Goal: Task Accomplishment & Management: Manage account settings

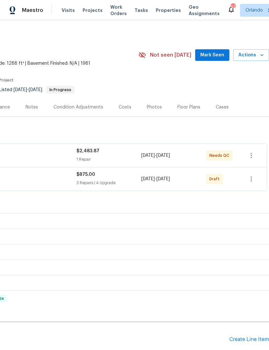
scroll to position [0, 95]
click at [251, 178] on icon "button" at bounding box center [251, 179] width 8 height 8
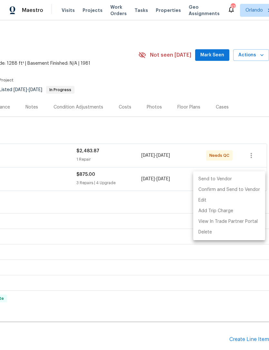
click at [227, 180] on li "Send to Vendor" at bounding box center [229, 179] width 72 height 11
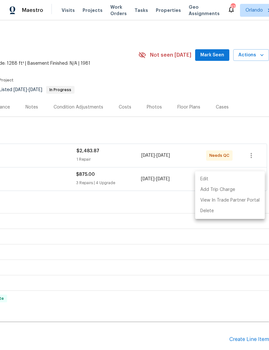
click at [173, 206] on div at bounding box center [134, 175] width 269 height 350
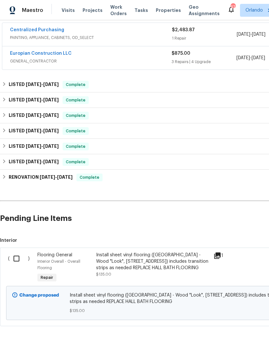
scroll to position [121, 0]
click at [14, 261] on input "checkbox" at bounding box center [19, 259] width 18 height 14
checkbox input "true"
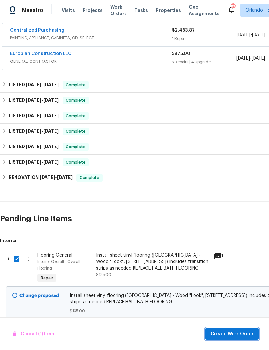
click at [236, 333] on span "Create Work Order" at bounding box center [231, 334] width 43 height 8
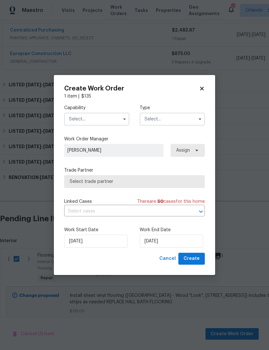
click at [117, 121] on input "text" at bounding box center [96, 119] width 65 height 13
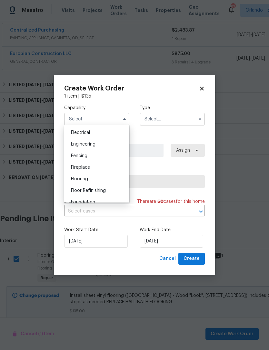
scroll to position [203, 0]
click at [112, 178] on div "Flooring" at bounding box center [97, 180] width 62 height 12
type input "Flooring"
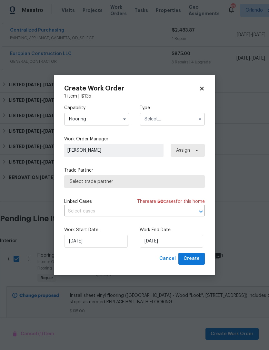
click at [181, 113] on input "text" at bounding box center [172, 119] width 65 height 13
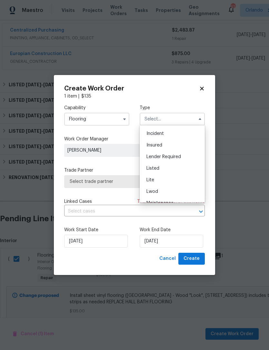
scroll to position [35, 0]
click at [183, 165] on div "Listed" at bounding box center [172, 167] width 62 height 12
type input "Listed"
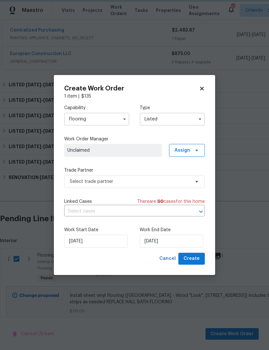
scroll to position [0, 0]
click at [188, 149] on span "Assign" at bounding box center [181, 150] width 15 height 6
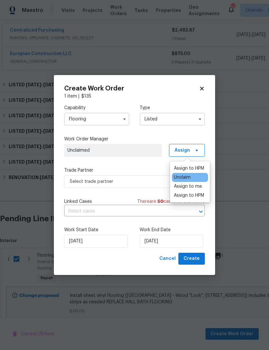
click at [198, 168] on div "Assign to HPM" at bounding box center [189, 168] width 30 height 6
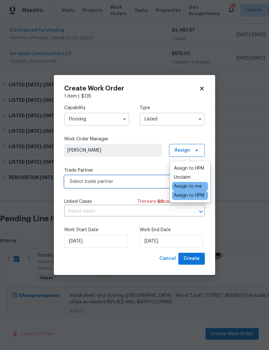
click at [155, 180] on span "Select trade partner" at bounding box center [130, 182] width 120 height 6
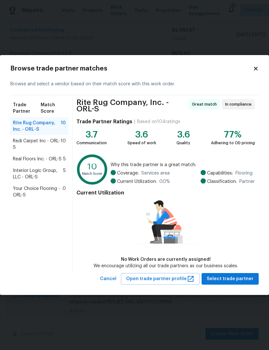
click at [19, 189] on span "Your Choice Flooring - ORL-S" at bounding box center [38, 192] width 50 height 13
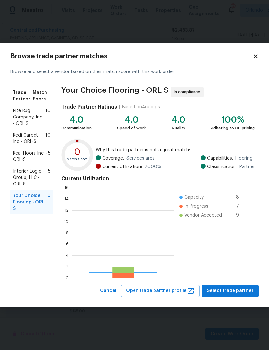
scroll to position [90, 102]
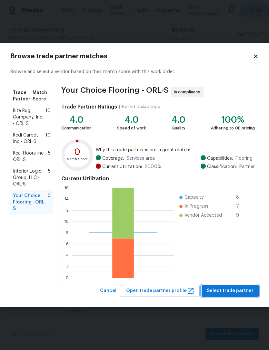
click at [233, 293] on span "Select trade partner" at bounding box center [230, 291] width 47 height 8
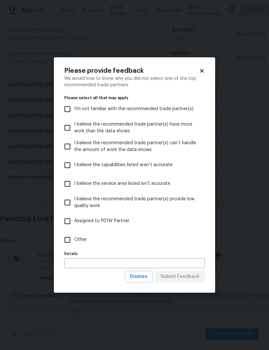
click at [88, 240] on label "Other" at bounding box center [130, 240] width 139 height 19
click at [74, 240] on input "Other" at bounding box center [68, 240] width 14 height 14
checkbox input "true"
click at [190, 275] on span "Submit Feedback" at bounding box center [179, 277] width 39 height 8
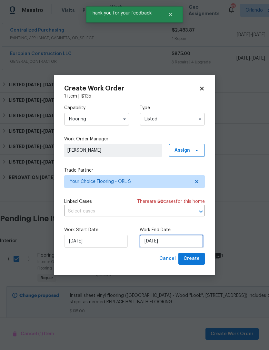
click at [177, 240] on input "[DATE]" at bounding box center [171, 241] width 63 height 13
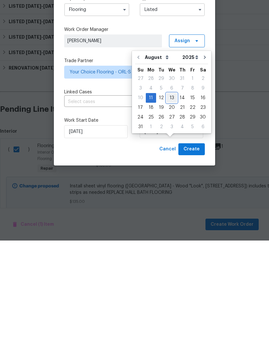
click at [172, 203] on div "13" at bounding box center [171, 207] width 11 height 9
type input "8/13/2025"
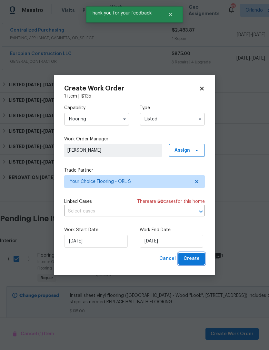
click at [198, 259] on span "Create" at bounding box center [191, 259] width 16 height 8
checkbox input "false"
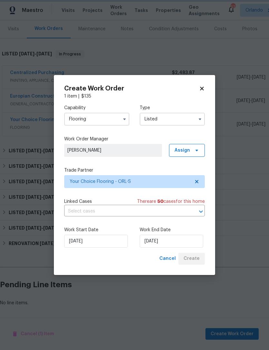
scroll to position [57, 0]
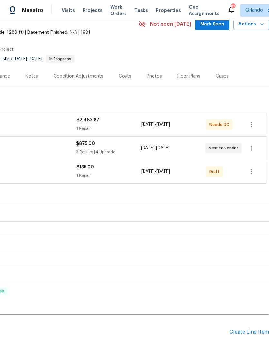
scroll to position [34, 95]
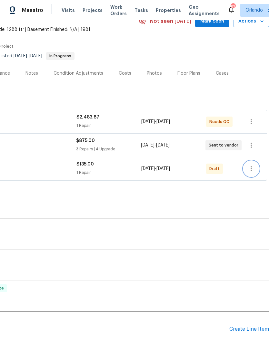
click at [252, 171] on icon "button" at bounding box center [251, 169] width 8 height 8
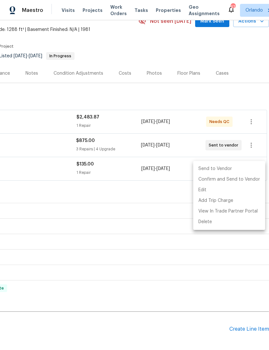
click at [239, 169] on li "Send to Vendor" at bounding box center [229, 169] width 72 height 11
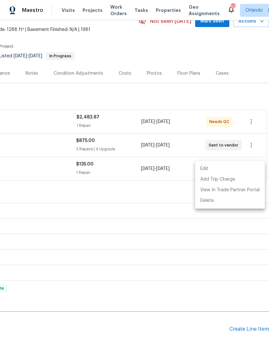
click at [185, 323] on div at bounding box center [134, 175] width 269 height 350
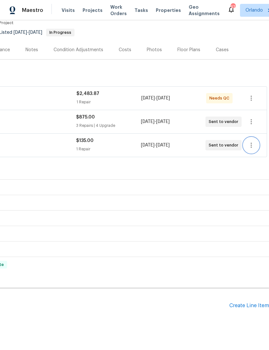
scroll to position [57, 95]
click at [244, 305] on div "Create Line Item" at bounding box center [249, 306] width 40 height 6
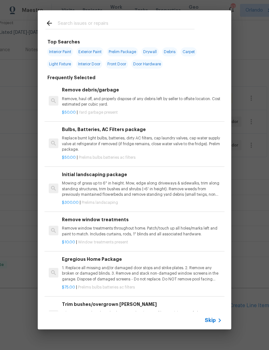
click at [152, 18] on div at bounding box center [120, 22] width 164 height 25
click at [185, 16] on div at bounding box center [120, 22] width 164 height 25
click at [141, 28] on input "text" at bounding box center [126, 24] width 137 height 10
type input "Vendor"
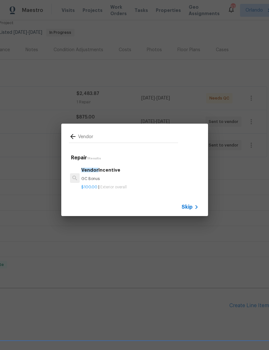
click at [171, 171] on h6 "Vendor Incentive" at bounding box center [139, 170] width 117 height 7
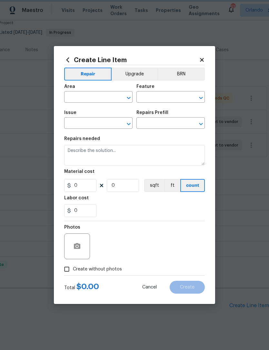
type input "Overall Exterior"
type input "Vendor Incentive $100.00"
type textarea "GC Bonus"
type input "100"
type input "1"
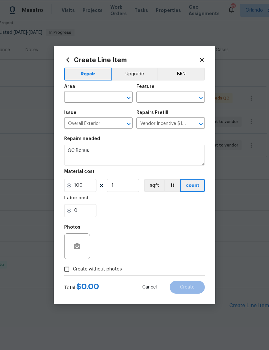
click at [171, 170] on section "Repairs needed GC Bonus Material cost 100 1 sqft ft count Labor cost 0" at bounding box center [134, 177] width 141 height 88
click at [88, 186] on input "100" at bounding box center [80, 185] width 32 height 13
type input "300"
click at [201, 219] on section "Repairs needed GC Bonus Material cost 300 1 sqft ft count Labor cost 0" at bounding box center [134, 177] width 141 height 88
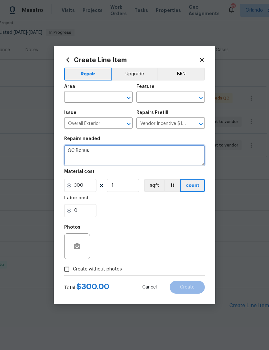
click at [190, 158] on textarea "GC Bonus" at bounding box center [134, 155] width 141 height 21
type textarea "GC Bonus REPORT OF FIRE IN HOME, EMERGENCY VISIT"
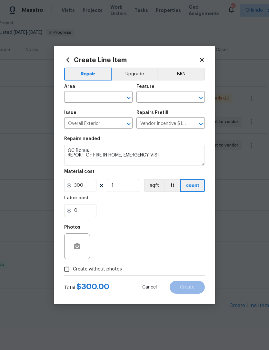
click at [199, 241] on div "Photos" at bounding box center [134, 242] width 141 height 42
click at [79, 252] on button "button" at bounding box center [76, 246] width 15 height 15
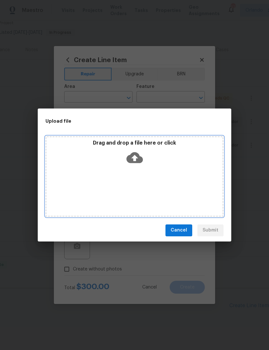
click at [200, 178] on div "Drag and drop a file here or click" at bounding box center [134, 176] width 178 height 81
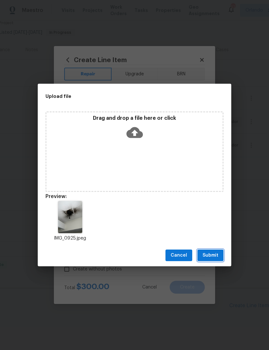
click at [214, 252] on span "Submit" at bounding box center [210, 256] width 16 height 8
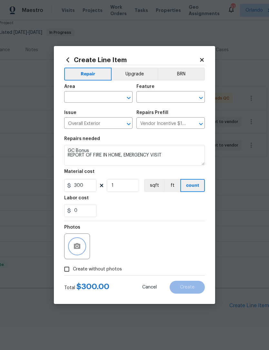
click at [123, 100] on icon "Clear" at bounding box center [120, 98] width 6 height 6
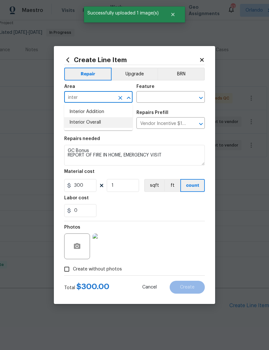
click at [102, 120] on li "Interior Overall" at bounding box center [98, 122] width 68 height 11
type input "Interior Overall"
click at [170, 103] on div "Area Interior Overall ​ Feature ​" at bounding box center [134, 94] width 141 height 26
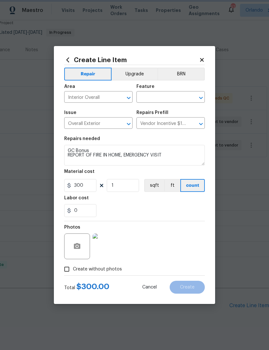
click at [193, 93] on button "Clear" at bounding box center [192, 97] width 9 height 9
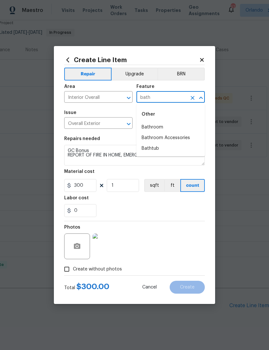
click at [161, 131] on li "Bathroom" at bounding box center [170, 127] width 68 height 11
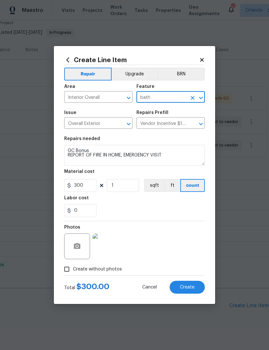
type input "Bathroom"
click at [179, 210] on div "0" at bounding box center [134, 210] width 141 height 13
click at [199, 288] on button "Create" at bounding box center [187, 287] width 35 height 13
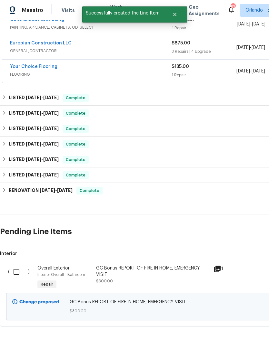
scroll to position [131, 0]
click at [15, 271] on input "checkbox" at bounding box center [19, 273] width 18 height 14
checkbox input "true"
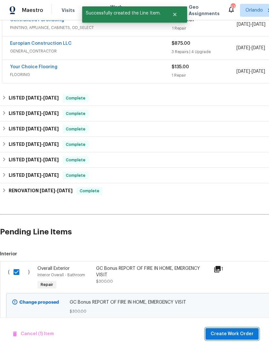
click at [244, 333] on span "Create Work Order" at bounding box center [231, 334] width 43 height 8
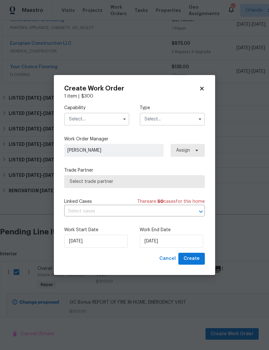
click at [123, 122] on button "button" at bounding box center [125, 119] width 8 height 8
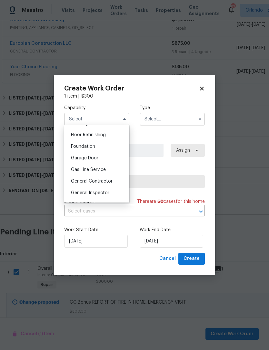
scroll to position [262, 0]
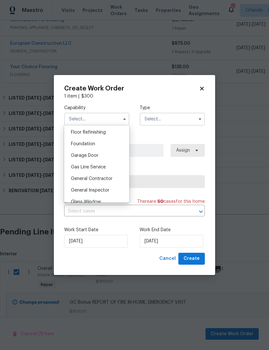
click at [116, 179] on div "General Contractor" at bounding box center [97, 179] width 62 height 12
type input "General Contractor"
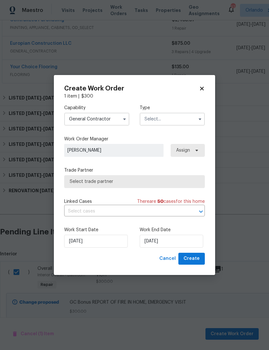
click at [176, 118] on input "text" at bounding box center [172, 119] width 65 height 13
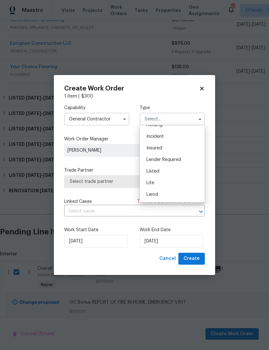
scroll to position [34, 0]
click at [183, 168] on div "Listed" at bounding box center [172, 168] width 62 height 12
type input "Listed"
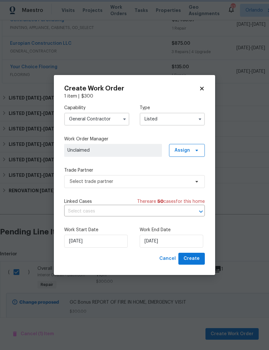
scroll to position [0, 0]
click at [196, 149] on icon at bounding box center [196, 150] width 5 height 5
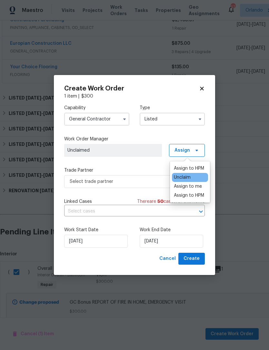
click at [197, 168] on div "Assign to HPM" at bounding box center [189, 168] width 30 height 6
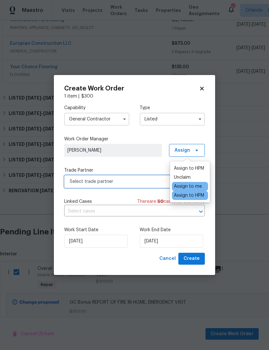
click at [154, 179] on span "Select trade partner" at bounding box center [130, 182] width 120 height 6
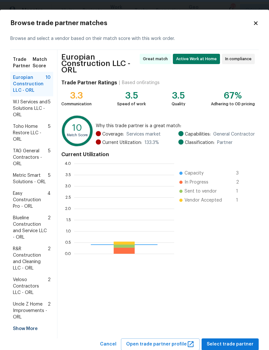
scroll to position [90, 100]
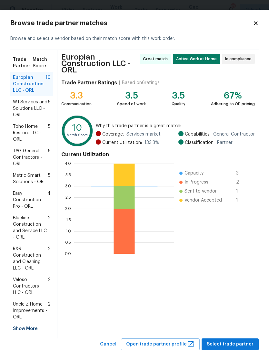
click at [18, 326] on div "Show More" at bounding box center [31, 329] width 43 height 12
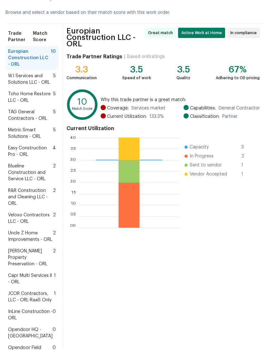
scroll to position [34, 0]
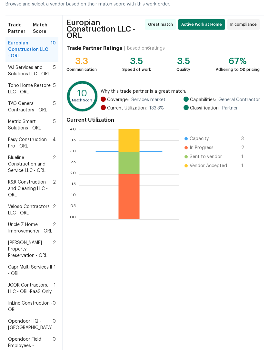
click at [35, 259] on span "Witt's Property Preservation - ORL" at bounding box center [30, 249] width 45 height 19
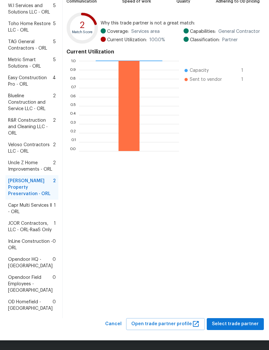
scroll to position [161, 0]
click at [240, 326] on span "Select trade partner" at bounding box center [235, 324] width 47 height 8
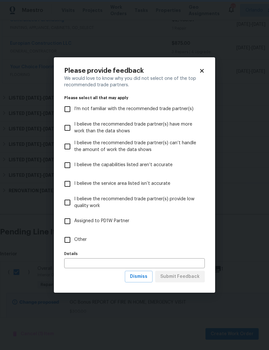
scroll to position [0, 0]
click at [81, 242] on span "Other" at bounding box center [80, 240] width 13 height 7
click at [74, 242] on input "Other" at bounding box center [68, 240] width 14 height 14
checkbox input "true"
click at [194, 276] on span "Submit Feedback" at bounding box center [179, 277] width 39 height 8
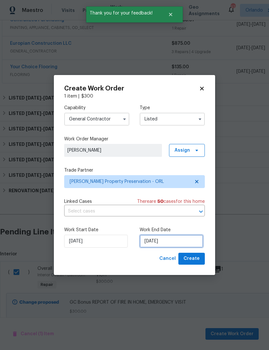
click at [180, 238] on input "[DATE]" at bounding box center [171, 241] width 63 height 13
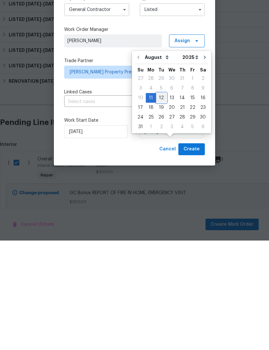
click at [159, 203] on div "12" at bounding box center [161, 207] width 10 height 9
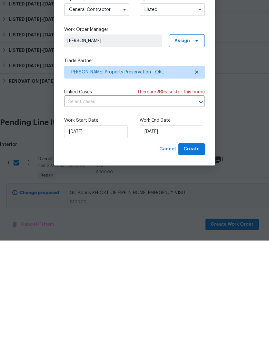
type input "8/12/2025"
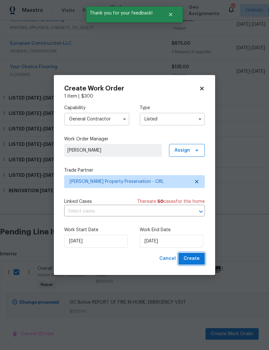
click at [197, 261] on span "Create" at bounding box center [191, 259] width 16 height 8
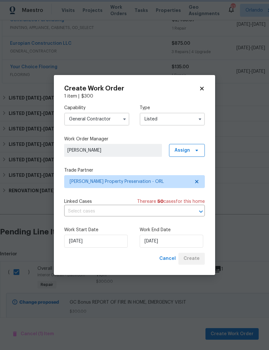
checkbox input "false"
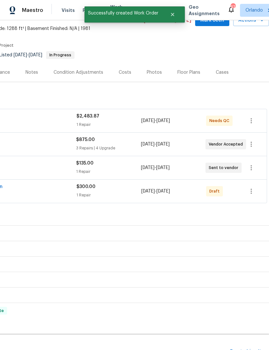
scroll to position [34, 95]
click at [252, 188] on icon "button" at bounding box center [251, 192] width 8 height 8
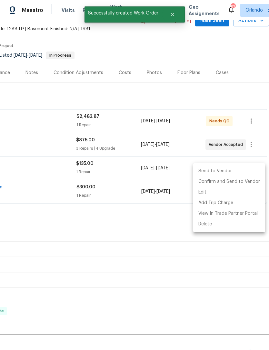
click at [233, 173] on li "Send to Vendor" at bounding box center [229, 171] width 72 height 11
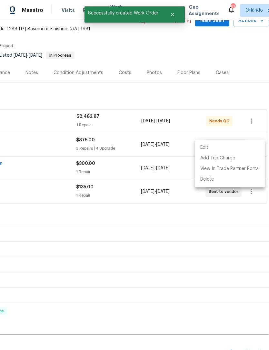
click at [180, 198] on div at bounding box center [134, 175] width 269 height 350
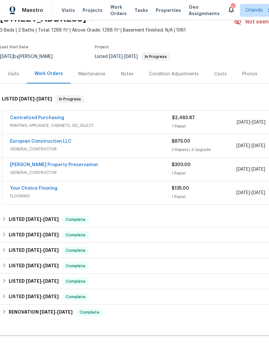
scroll to position [33, 0]
click at [57, 163] on link "Witt's Property Preservation" at bounding box center [54, 165] width 88 height 5
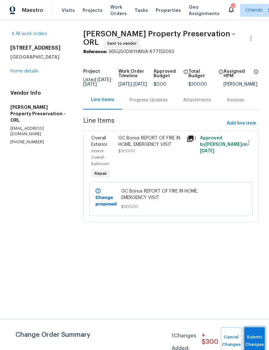
click at [250, 338] on button "Submit Changes" at bounding box center [254, 341] width 21 height 28
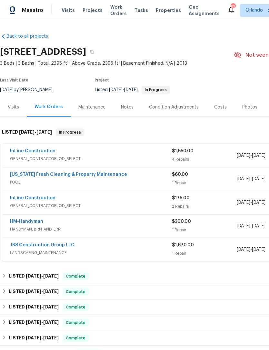
click at [96, 112] on div "Maintenance" at bounding box center [92, 107] width 43 height 19
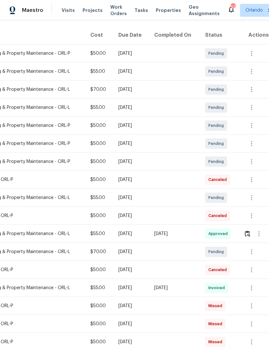
scroll to position [98, 95]
click at [251, 163] on icon "button" at bounding box center [252, 162] width 8 height 8
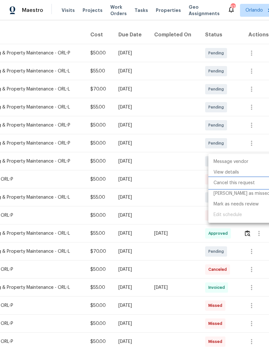
click at [245, 183] on li "Cancel this request" at bounding box center [241, 183] width 67 height 11
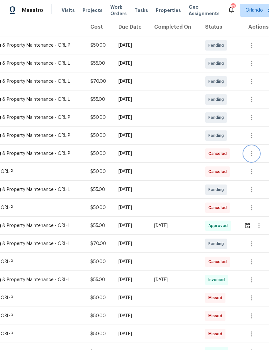
scroll to position [106, 95]
click at [253, 135] on icon "button" at bounding box center [252, 136] width 8 height 8
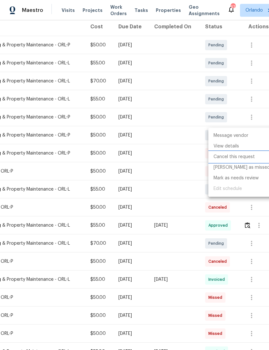
click at [243, 156] on li "Cancel this request" at bounding box center [241, 157] width 67 height 11
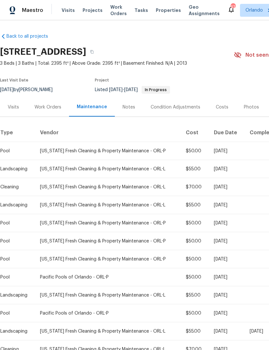
scroll to position [0, 0]
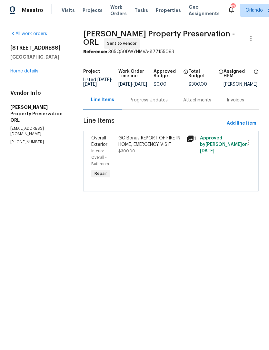
click at [19, 71] on link "Home details" at bounding box center [24, 71] width 28 height 5
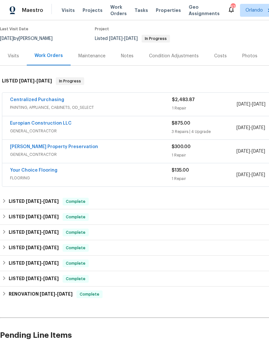
scroll to position [52, 0]
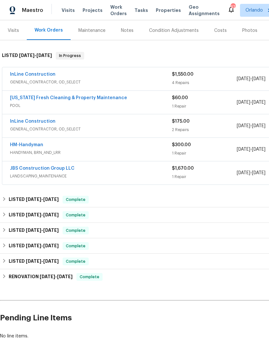
scroll to position [77, 0]
click at [18, 73] on link "InLine Construction" at bounding box center [32, 74] width 45 height 5
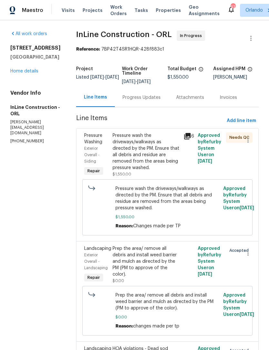
click at [150, 101] on div "Progress Updates" at bounding box center [141, 97] width 38 height 6
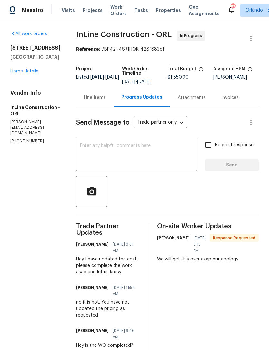
click at [37, 72] on link "Home details" at bounding box center [24, 71] width 28 height 5
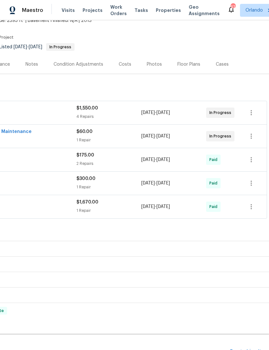
scroll to position [43, 95]
click at [253, 138] on icon "button" at bounding box center [251, 136] width 8 height 8
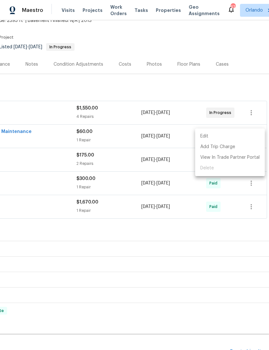
click at [170, 137] on div at bounding box center [134, 175] width 269 height 350
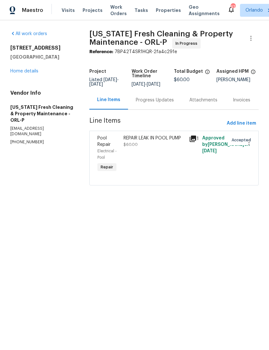
click at [177, 171] on div "REPAIR LEAK IN POOL PUMP $60.00" at bounding box center [154, 154] width 65 height 43
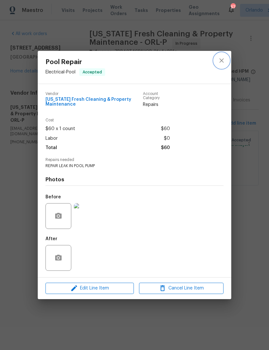
click at [225, 59] on button "close" at bounding box center [221, 60] width 15 height 15
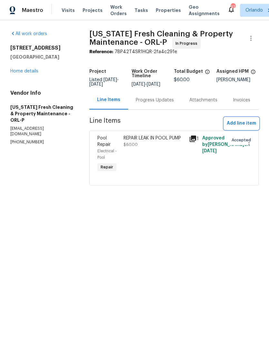
click at [252, 127] on span "Add line item" at bounding box center [241, 124] width 29 height 8
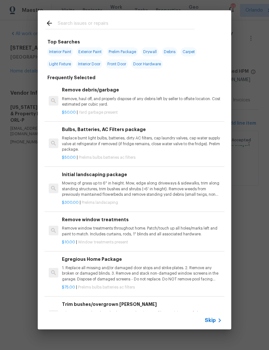
click at [185, 24] on input "text" at bounding box center [126, 24] width 137 height 10
type input "Green"
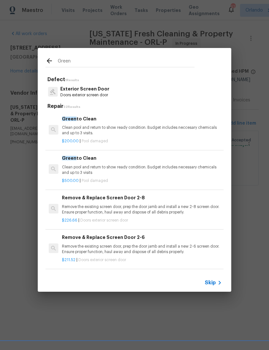
click at [196, 128] on p "Clean pool and return to show ready condition. Budget includes neccesary chemic…" at bounding box center [142, 130] width 160 height 11
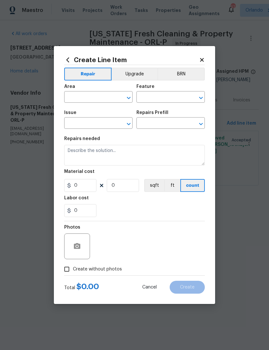
type input "Pool"
type input "Pool Repair"
type input "Green to Clean $200.00"
type textarea "Clean pool and return to show ready condition. Budget includes neccesary chemic…"
type input "200"
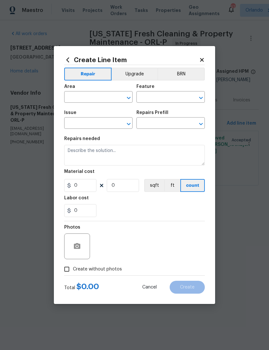
type input "1"
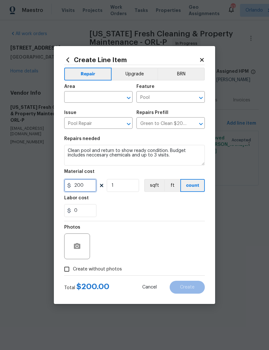
click at [81, 184] on input "200" at bounding box center [80, 185] width 32 height 13
type input "300"
click at [193, 213] on div "0" at bounding box center [134, 210] width 141 height 13
click at [103, 97] on input "text" at bounding box center [89, 98] width 50 height 10
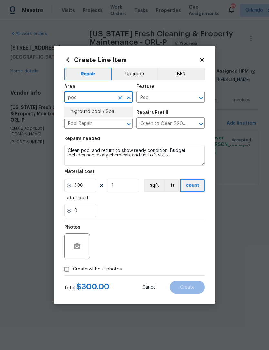
click at [114, 111] on li "In-ground pool / Spa" at bounding box center [98, 112] width 68 height 11
type input "In-ground pool / Spa"
click at [167, 212] on div "0" at bounding box center [134, 210] width 141 height 13
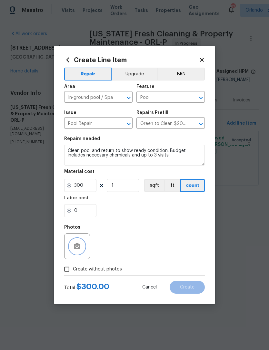
click at [76, 254] on button "button" at bounding box center [76, 246] width 15 height 15
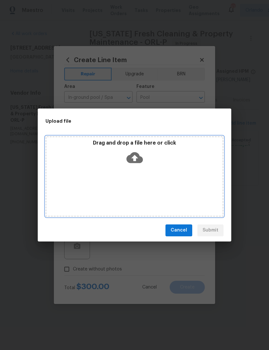
click at [190, 175] on div "Drag and drop a file here or click" at bounding box center [134, 176] width 178 height 81
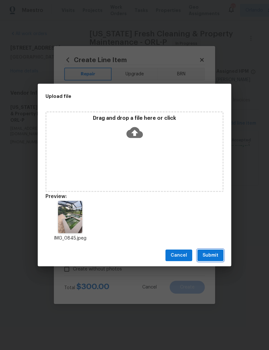
click at [214, 255] on span "Submit" at bounding box center [210, 256] width 16 height 8
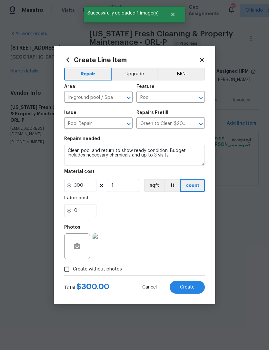
click at [193, 290] on span "Create" at bounding box center [187, 287] width 15 height 5
type input "0"
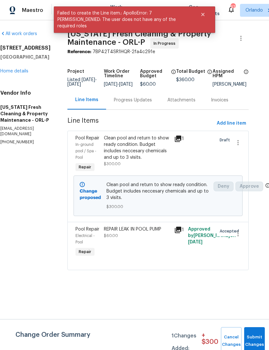
scroll to position [0, 10]
click at [238, 236] on icon "button" at bounding box center [238, 234] width 8 height 8
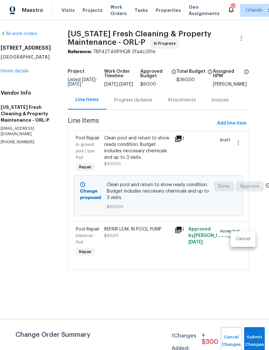
click at [246, 238] on li "Cancel" at bounding box center [242, 239] width 25 height 11
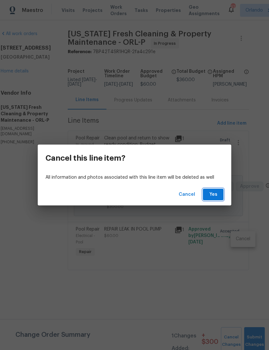
click at [218, 194] on span "Yes" at bounding box center [213, 195] width 10 height 8
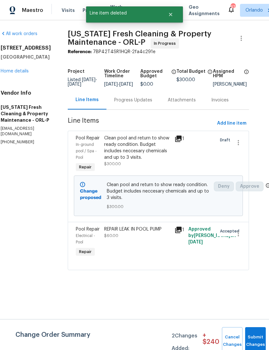
scroll to position [0, 0]
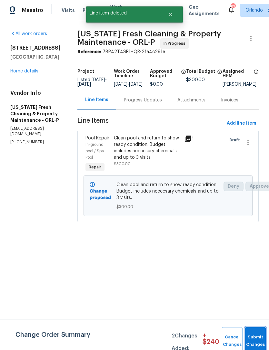
click at [257, 339] on button "Submit Changes" at bounding box center [255, 341] width 21 height 28
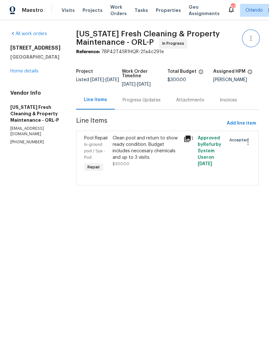
click at [252, 43] on button "button" at bounding box center [250, 38] width 15 height 15
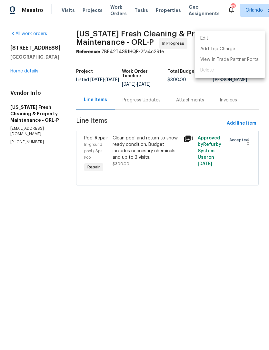
click at [239, 41] on li "Edit" at bounding box center [230, 38] width 70 height 11
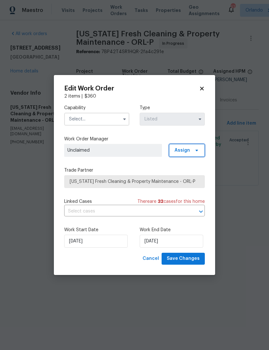
click at [199, 150] on icon at bounding box center [196, 150] width 5 height 5
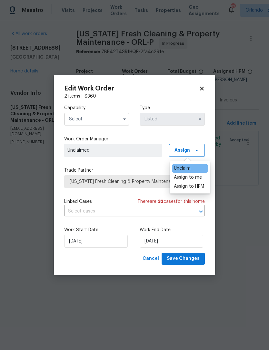
click at [199, 133] on div "Capability Type Listed Work Order Manager Unclaimed Assign Trade Partner Florid…" at bounding box center [134, 176] width 141 height 153
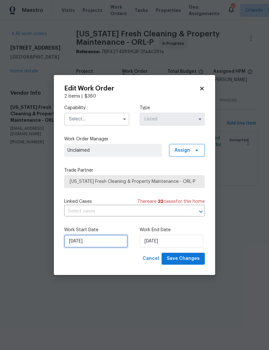
click at [117, 245] on input "[DATE]" at bounding box center [95, 241] width 63 height 13
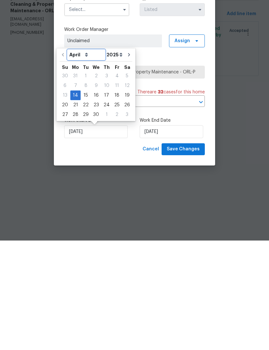
click at [83, 160] on select "April May June July August September October November December" at bounding box center [86, 165] width 37 height 10
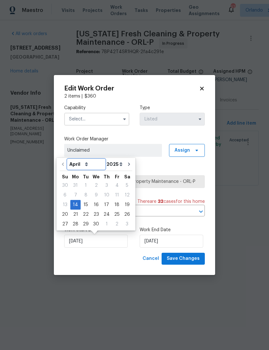
select select "7"
type input "[DATE]"
select select "7"
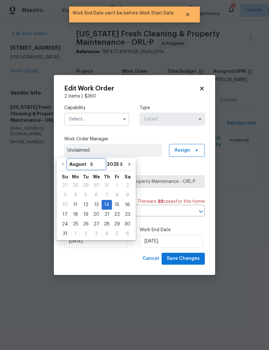
type input "[DATE]"
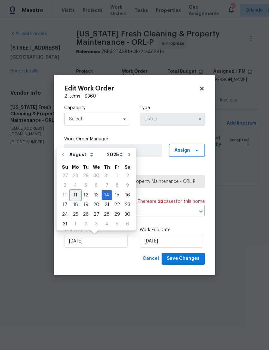
click at [73, 195] on div "11" at bounding box center [75, 195] width 10 height 9
type input "[DATE]"
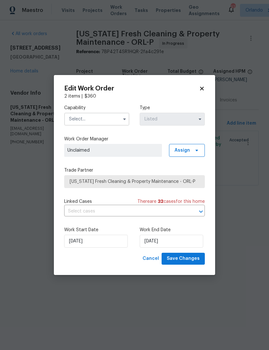
click at [115, 118] on input "text" at bounding box center [96, 119] width 65 height 13
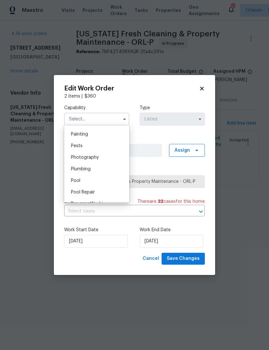
scroll to position [541, 0]
click at [107, 178] on div "Pool" at bounding box center [97, 180] width 62 height 12
type input "Pool"
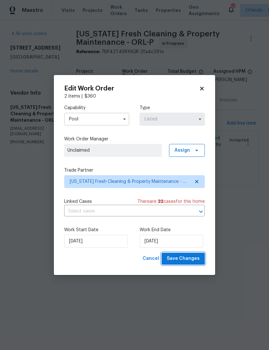
click at [198, 259] on span "Save Changes" at bounding box center [183, 259] width 33 height 8
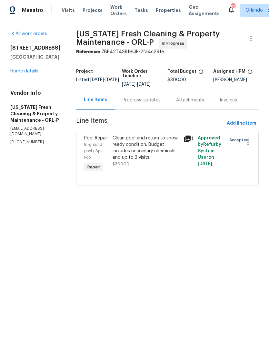
click at [12, 73] on link "Home details" at bounding box center [24, 71] width 28 height 5
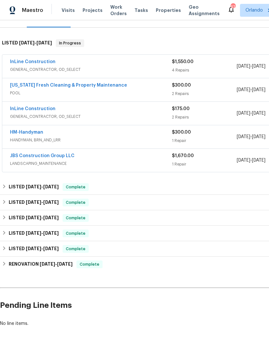
scroll to position [89, 0]
